Goal: Transaction & Acquisition: Purchase product/service

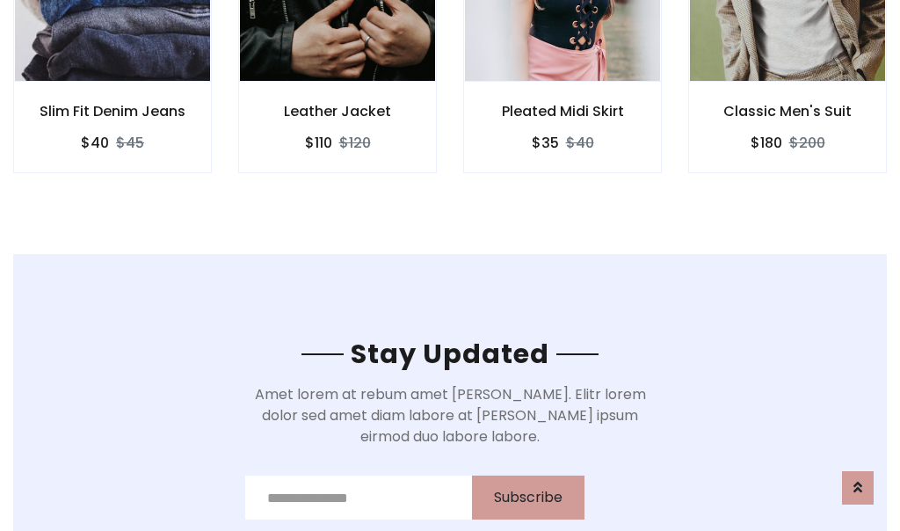
scroll to position [2648, 0]
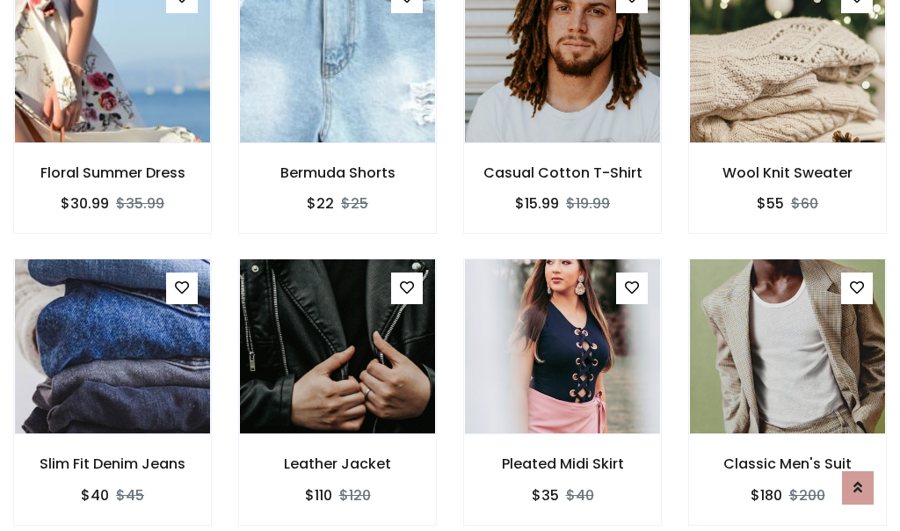
click at [450, 265] on div "Pleated Midi Skirt $35 $40" at bounding box center [562, 403] width 225 height 291
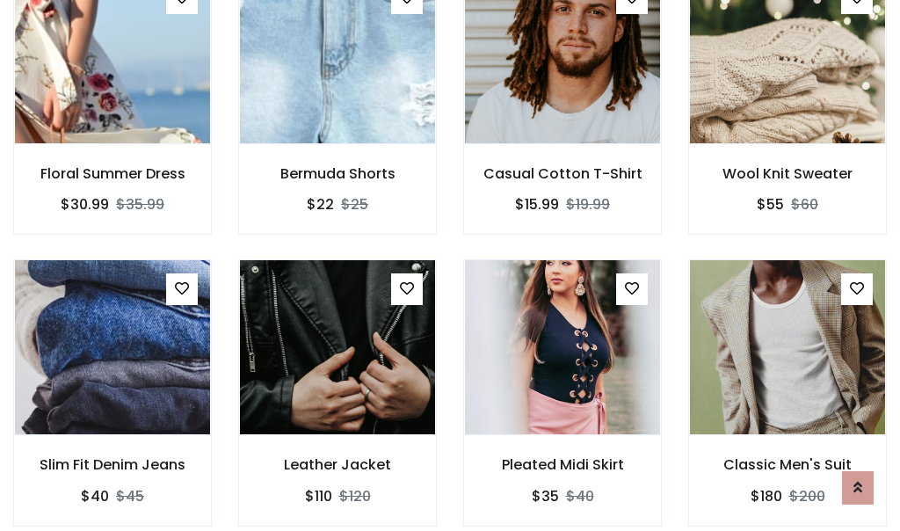
click at [450, 265] on div "Pleated Midi Skirt $35 $40" at bounding box center [562, 404] width 225 height 291
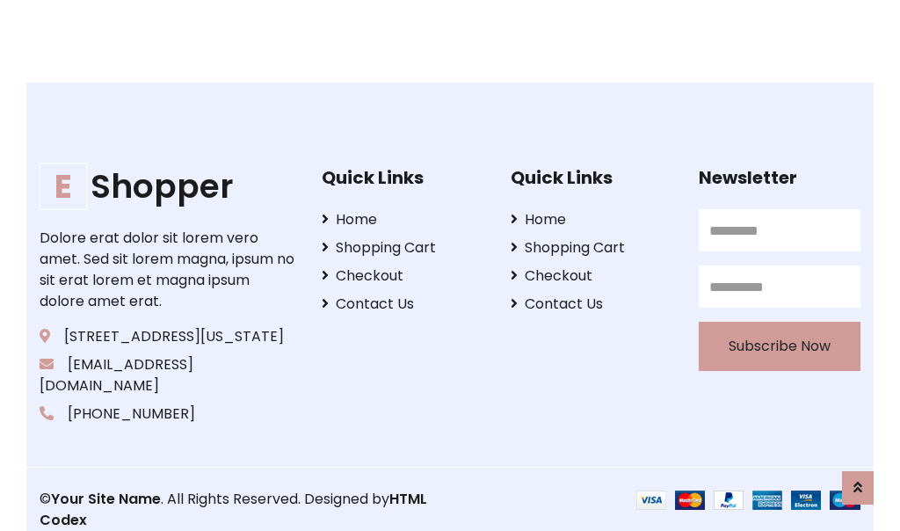
scroll to position [3347, 0]
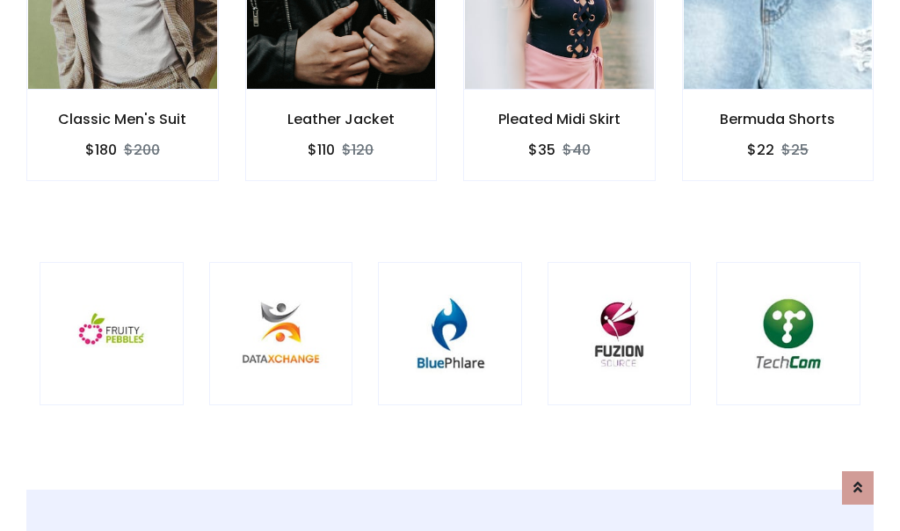
click at [450, 265] on div at bounding box center [450, 334] width 144 height 144
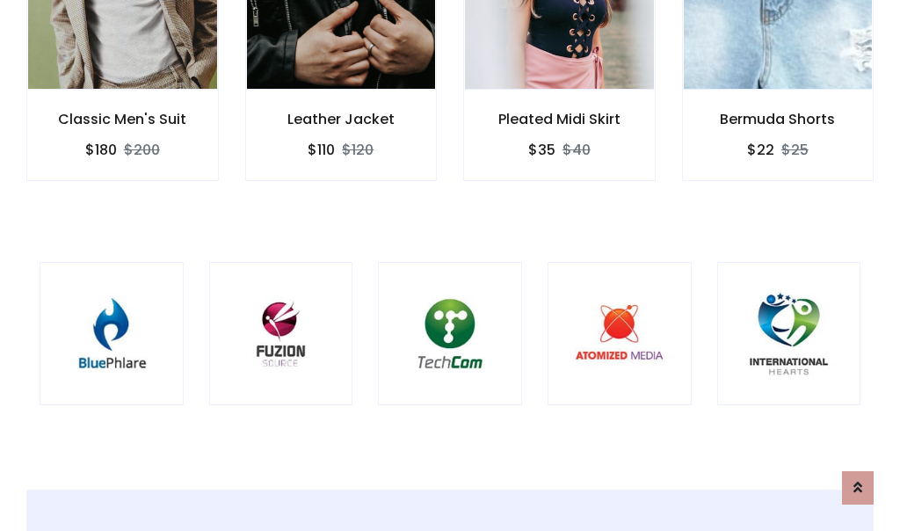
click at [450, 265] on div at bounding box center [450, 334] width 144 height 144
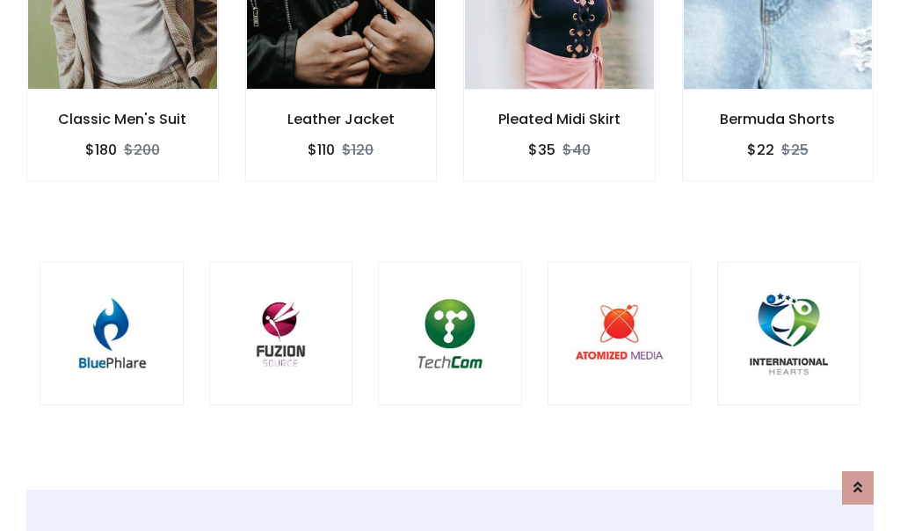
click at [450, 265] on div at bounding box center [450, 334] width 144 height 144
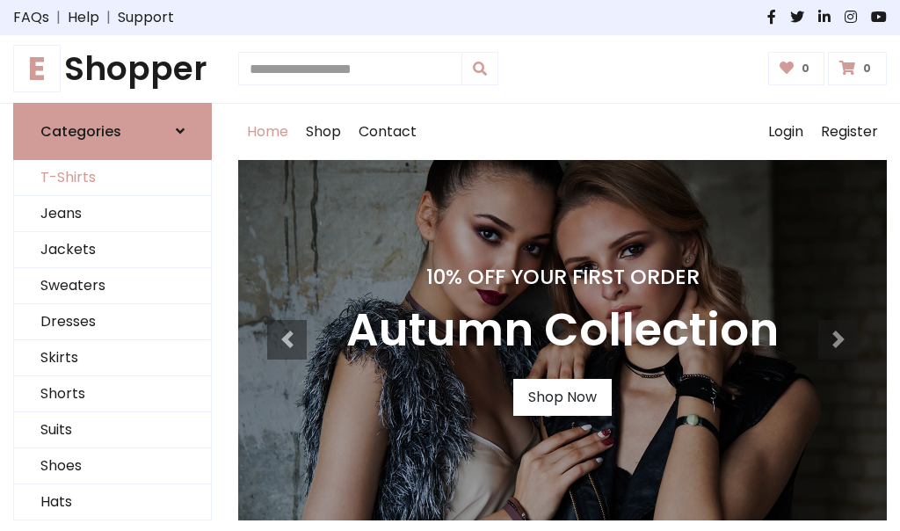
click at [113, 178] on link "T-Shirts" at bounding box center [112, 178] width 197 height 36
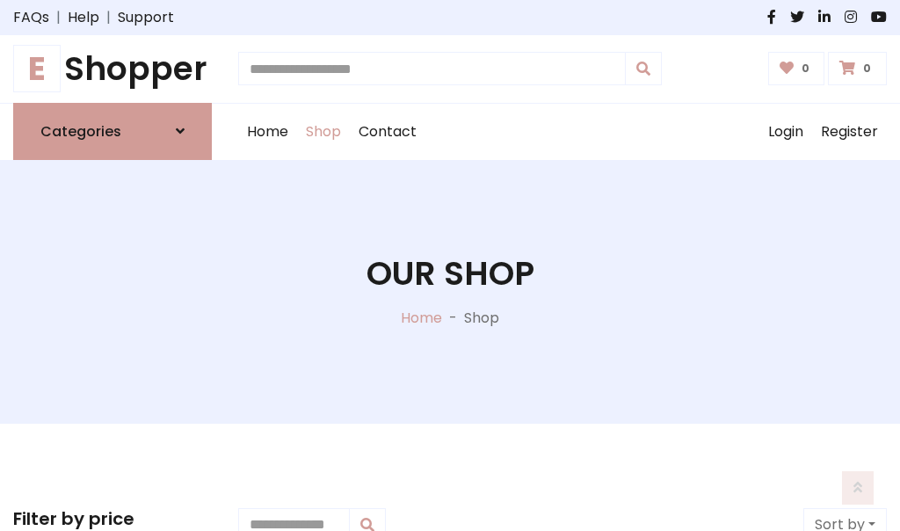
scroll to position [705, 0]
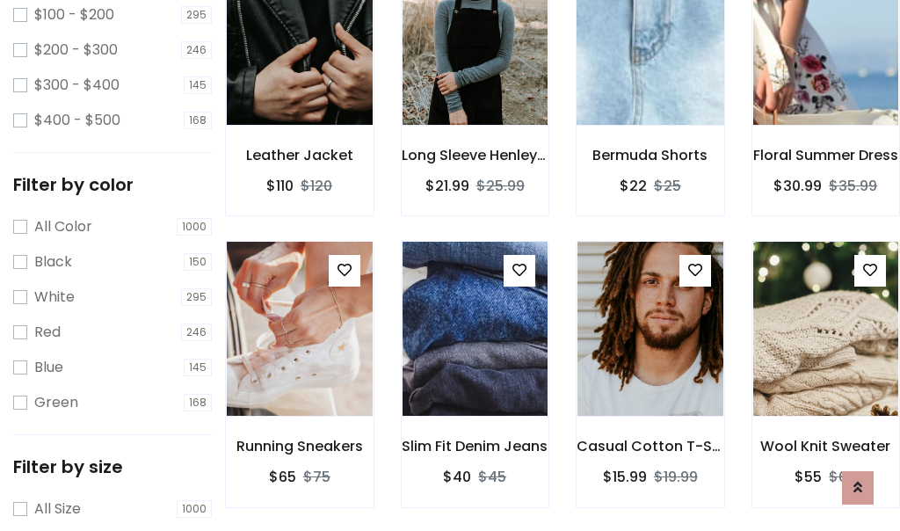
scroll to position [89, 0]
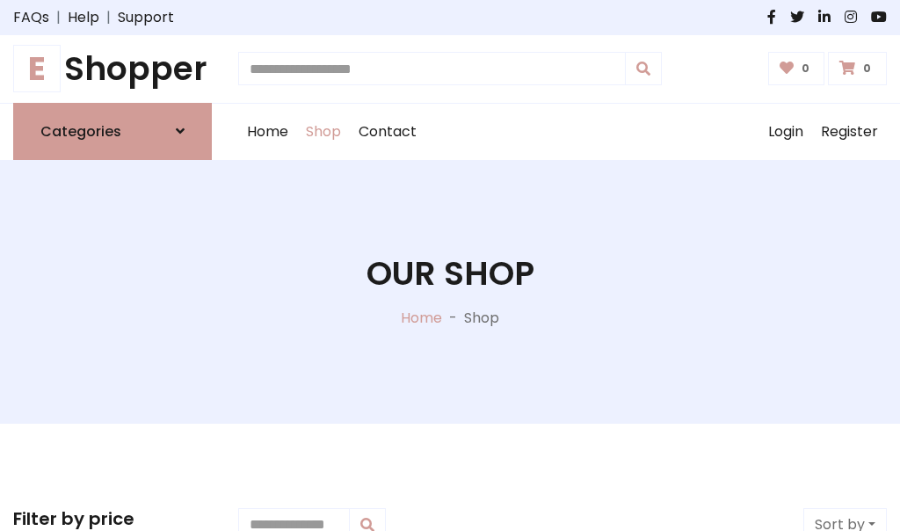
click at [113, 69] on h1 "E Shopper" at bounding box center [112, 69] width 199 height 40
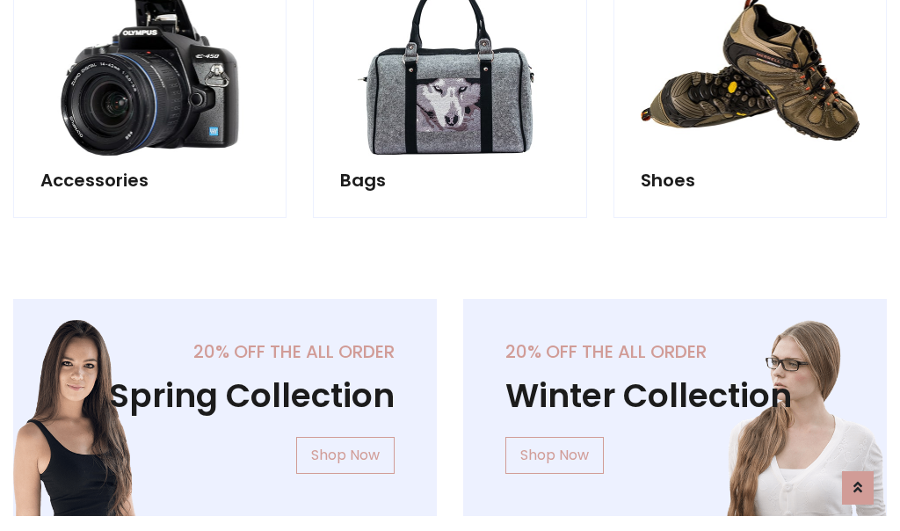
scroll to position [1708, 0]
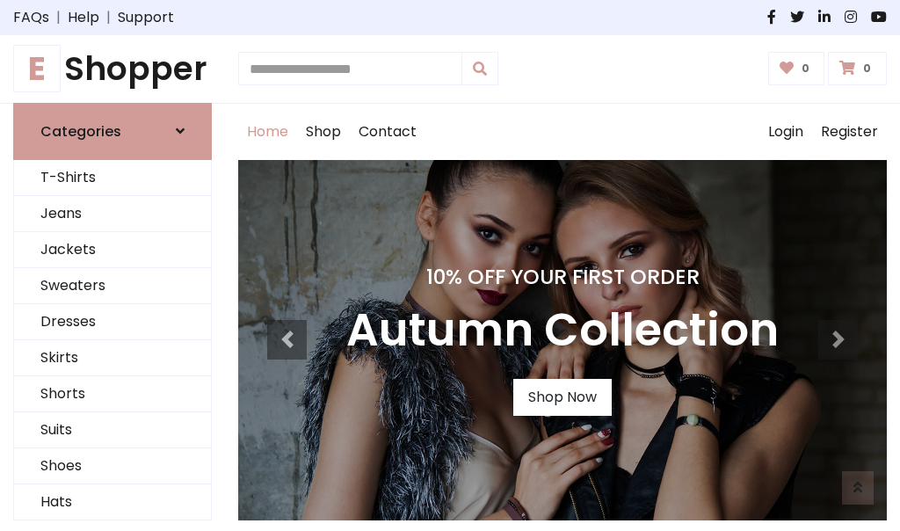
scroll to position [577, 0]
